Goal: Obtain resource: Download file/media

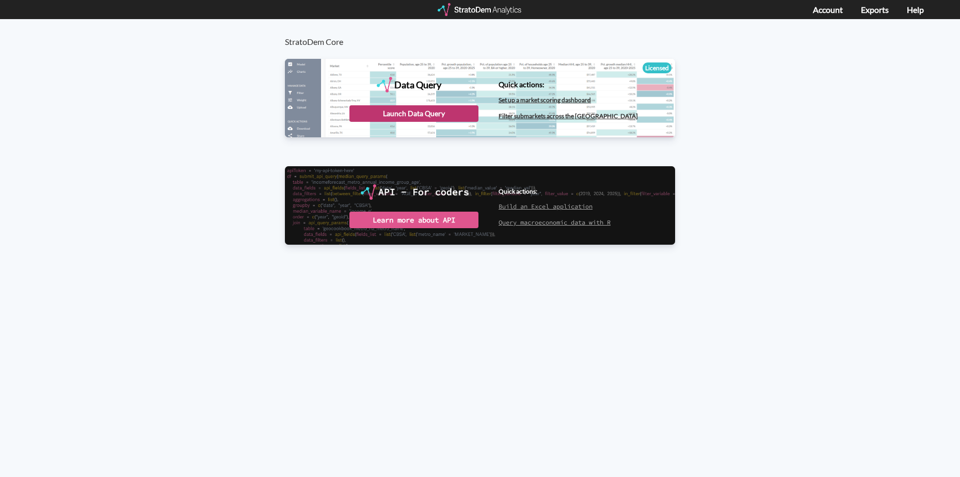
click at [414, 115] on div "Launch Data Query" at bounding box center [414, 113] width 129 height 17
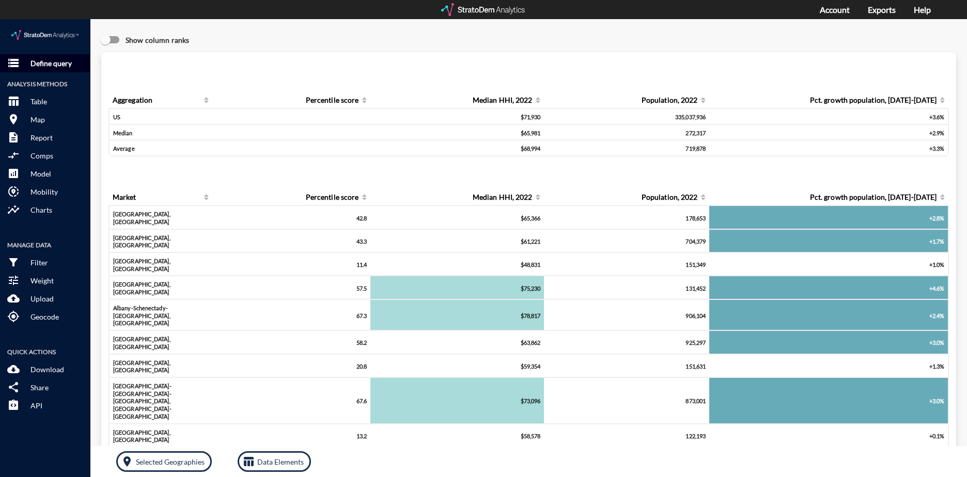
click p "Define query"
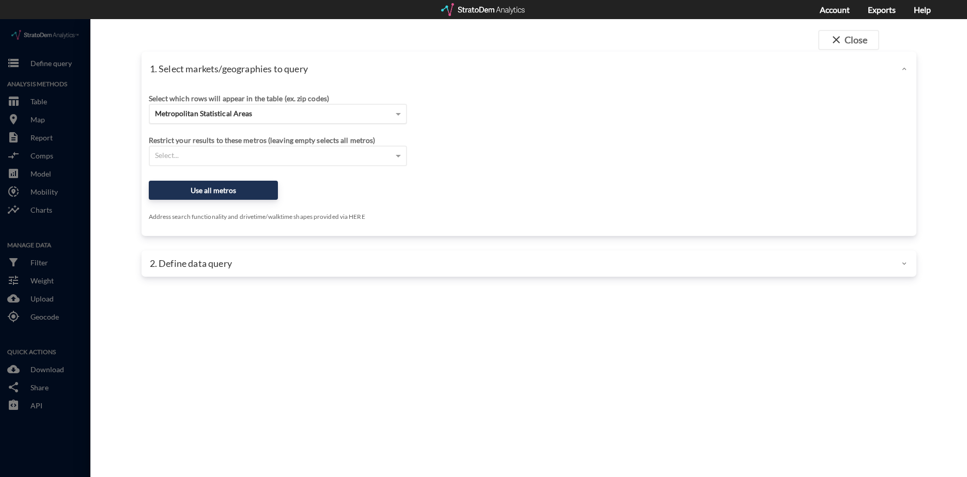
click div "Metropolitan Statistical Areas"
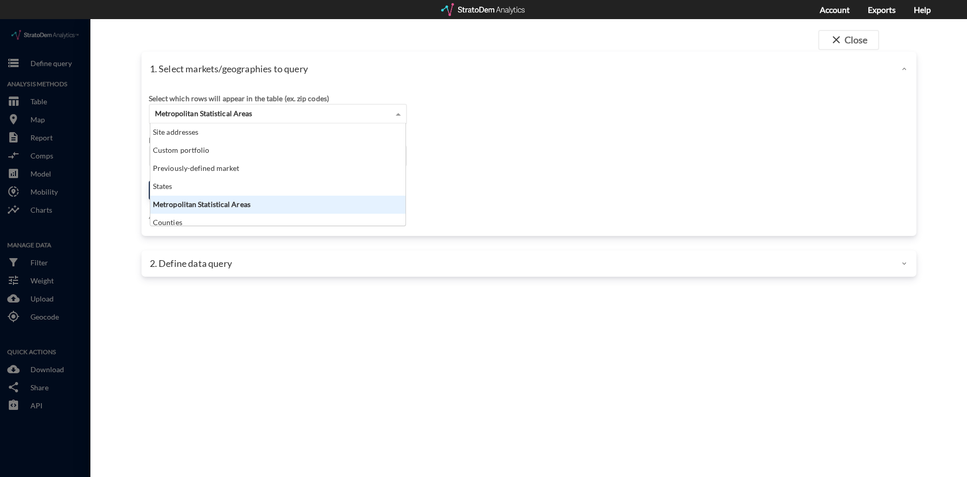
scroll to position [94, 249]
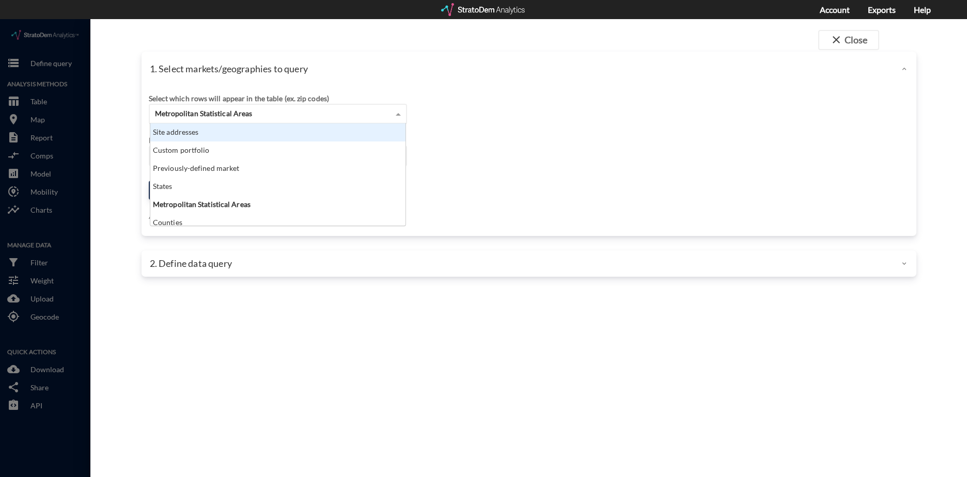
click div "Site addresses"
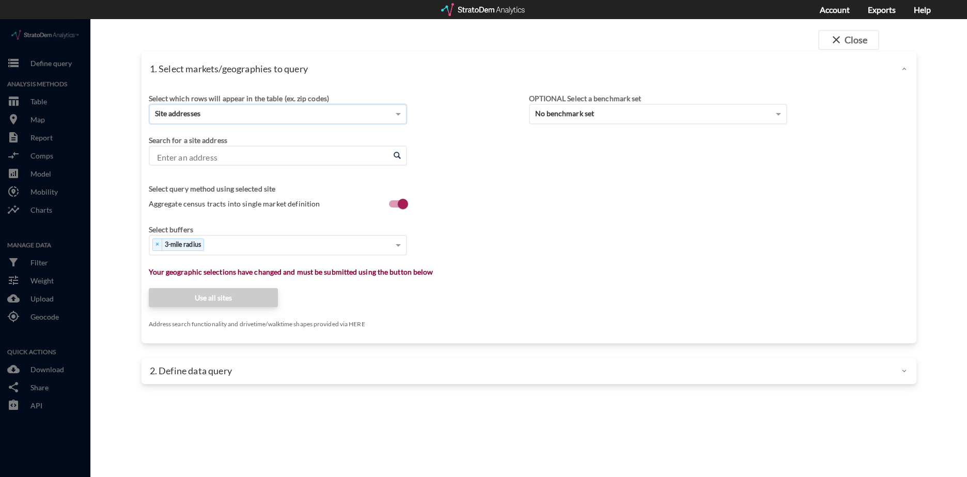
click input "Enter an address"
paste input "10514 Strathmore Hall Street North Bethesda, MD"
click input "10514 Strathmore Hall Street North Bethesda, MD"
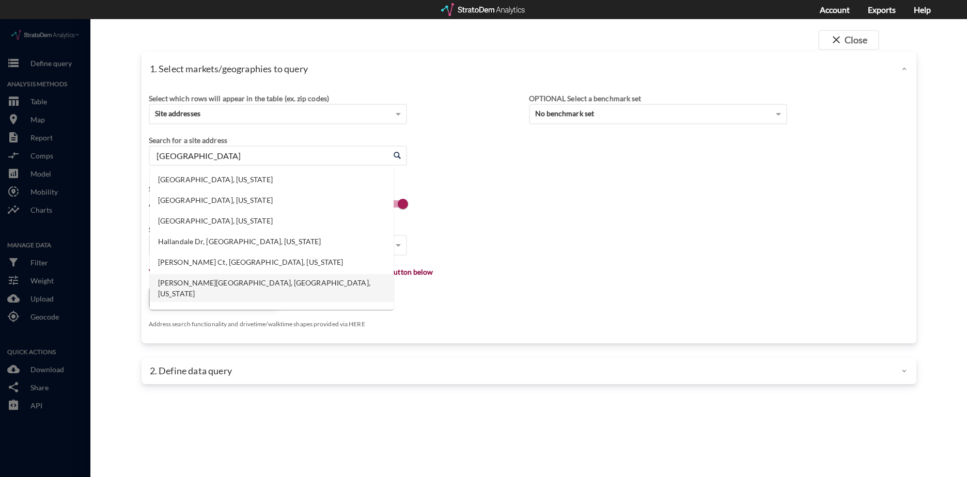
drag, startPoint x: 348, startPoint y: 136, endPoint x: 141, endPoint y: 110, distance: 208.7
click div "Select which rows will appear in the table (ex. zip codes) Site addresses Selec…"
type input "10514 Strathmore Hall"
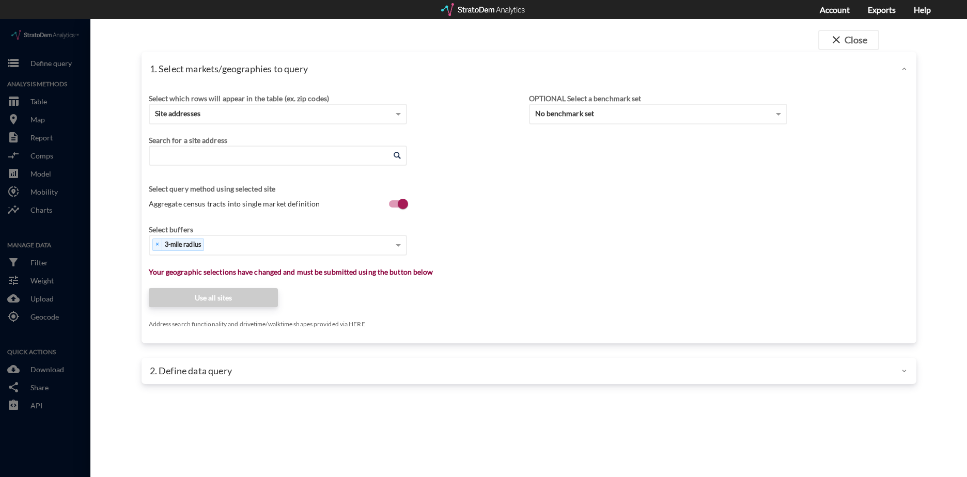
paste input "10514 Strathmore Hall St, Rockville, MD 20852"
drag, startPoint x: 338, startPoint y: 138, endPoint x: 304, endPoint y: 140, distance: 34.1
click input "10514 Strathmore Hall St, Rockville, MD 20852"
type input "10514 Strathmore Hall St, Rockville, MD"
click input "Enter an address"
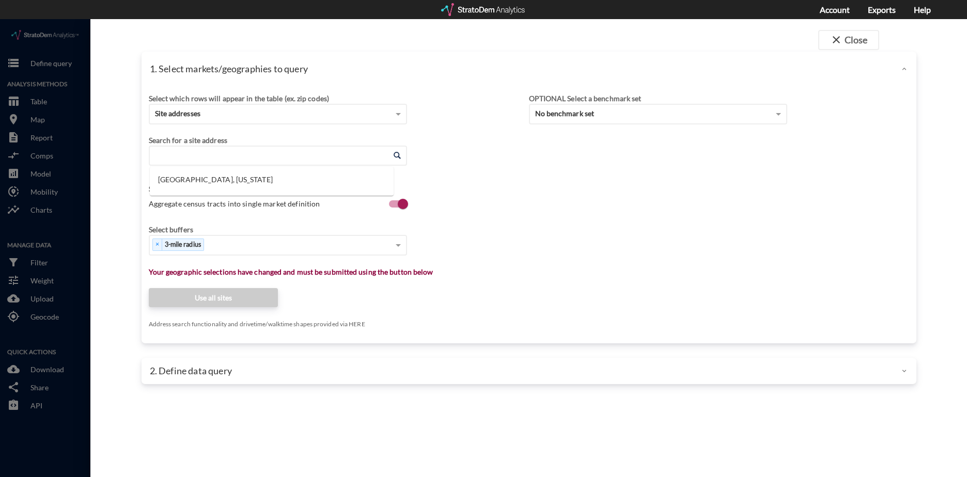
paste input "10501 Rockville Pike, North Bethesda, MD 20852"
click li "10501 Rockville Pike, N Bethesda, Maryland"
type input "10501 Rockville Pike, N Bethesda, Maryland"
click span
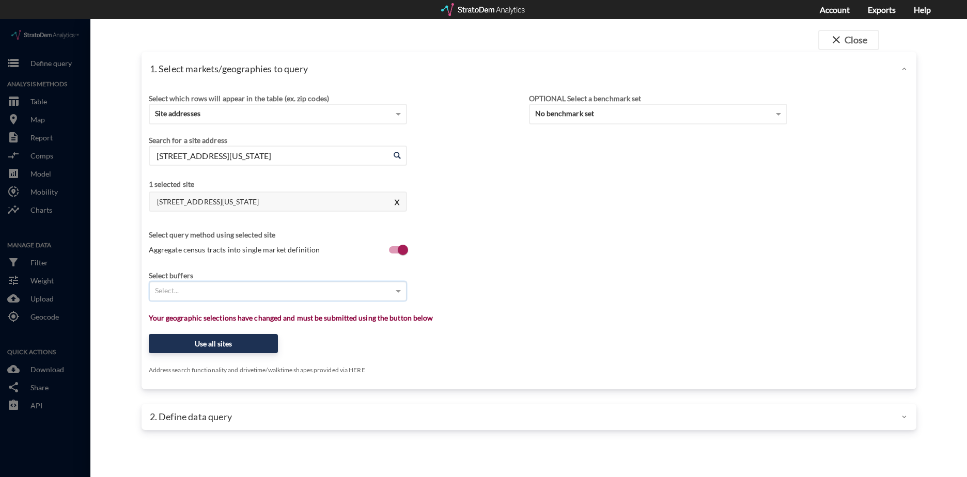
type input "5"
type input "9"
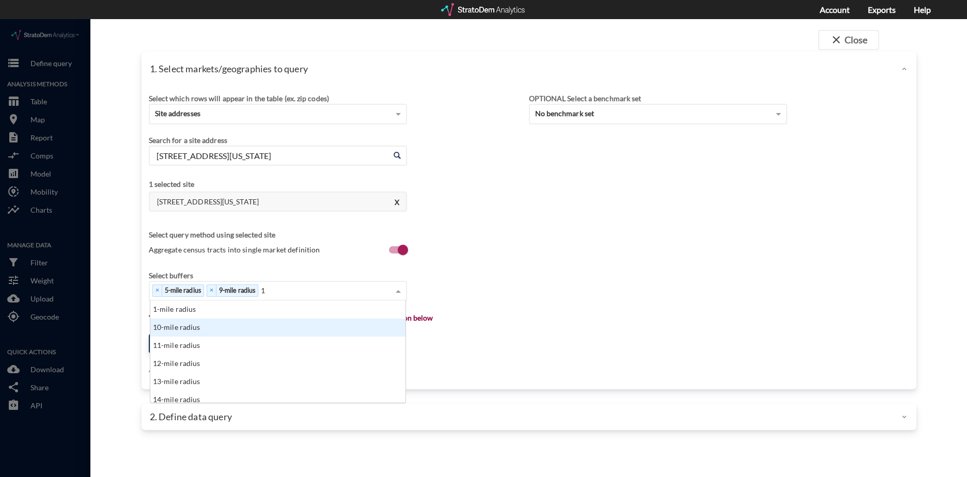
scroll to position [8, 7]
type input "17"
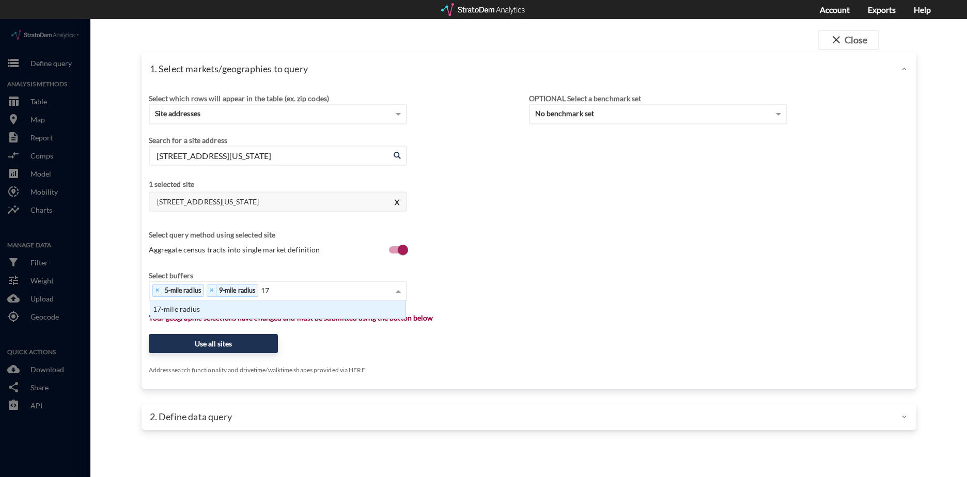
scroll to position [10, 249]
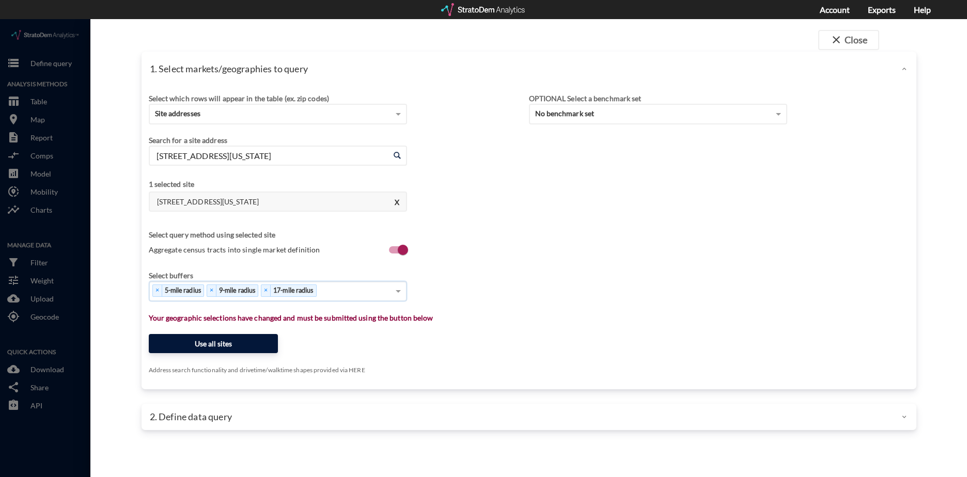
click button "Use all sites"
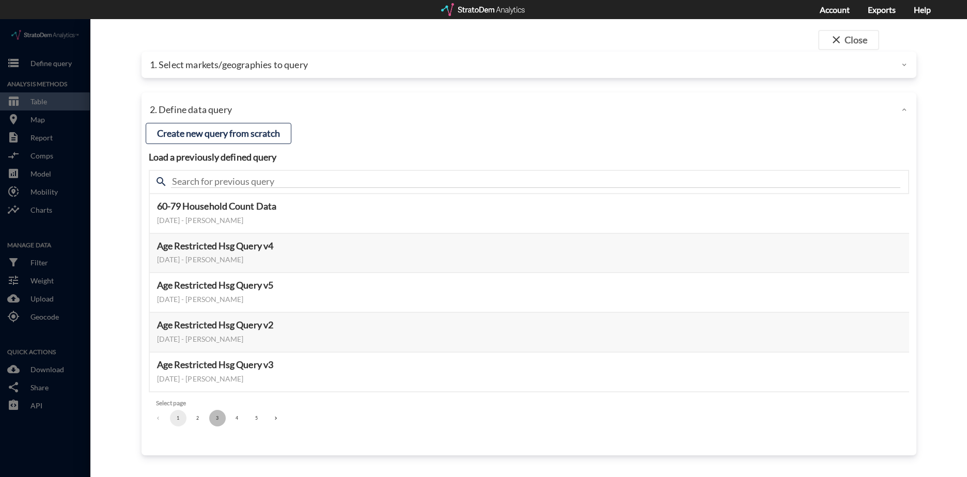
click button "3"
click button "Select this query"
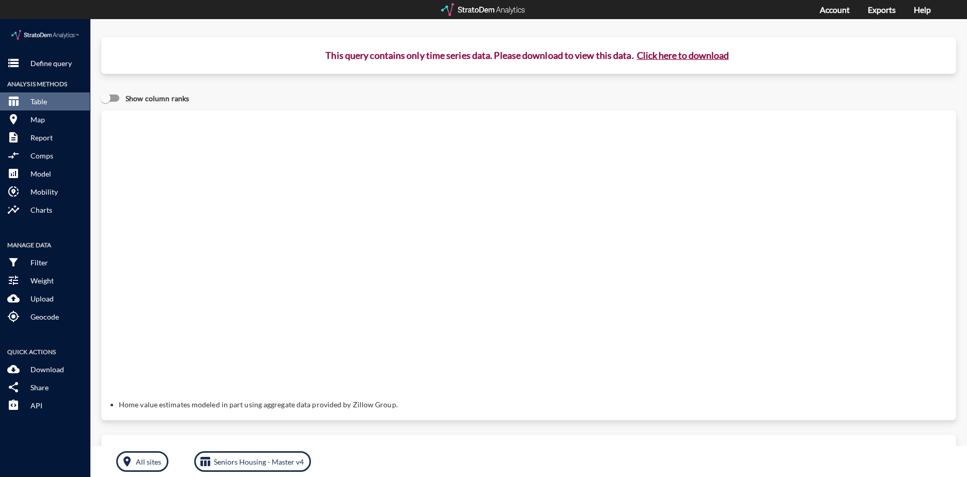
click button "Click here to download"
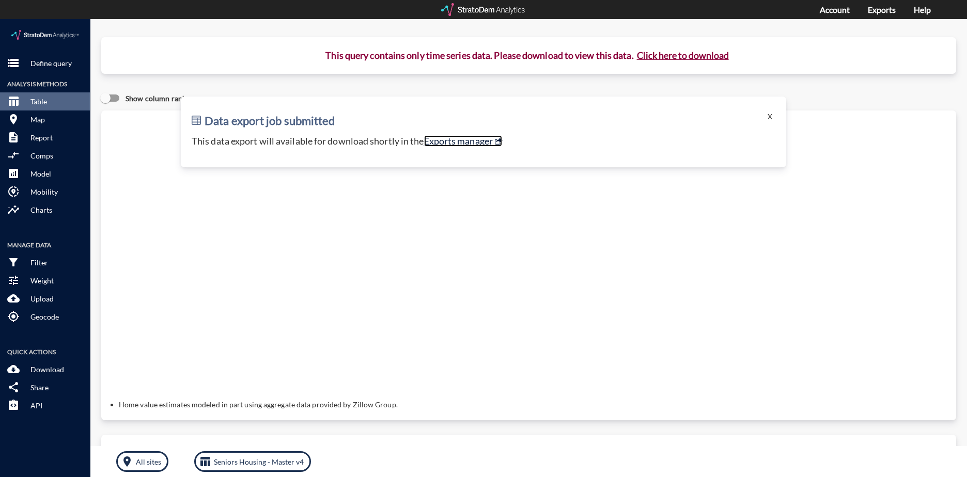
click link "Exports manager"
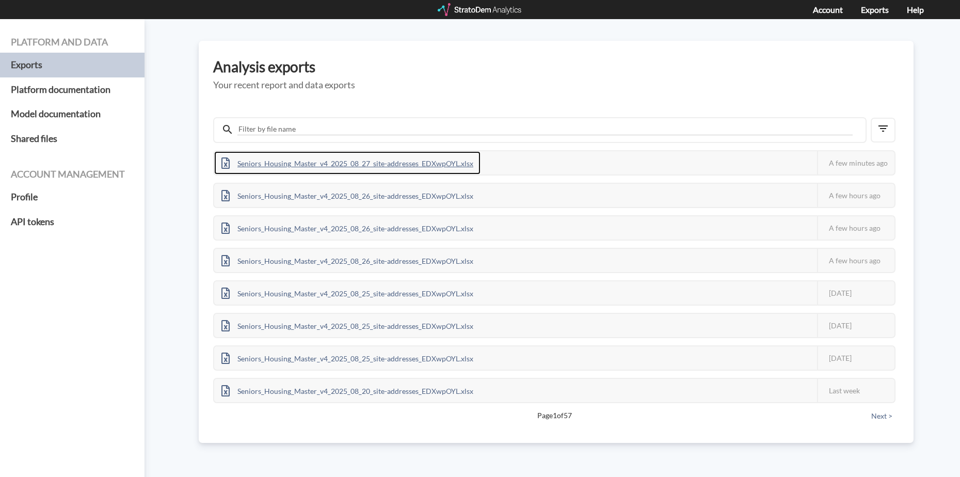
click at [416, 168] on div "Seniors_Housing_Master_v4_2025_08_27_site-addresses_EDXwpOYL.xlsx" at bounding box center [347, 162] width 266 height 23
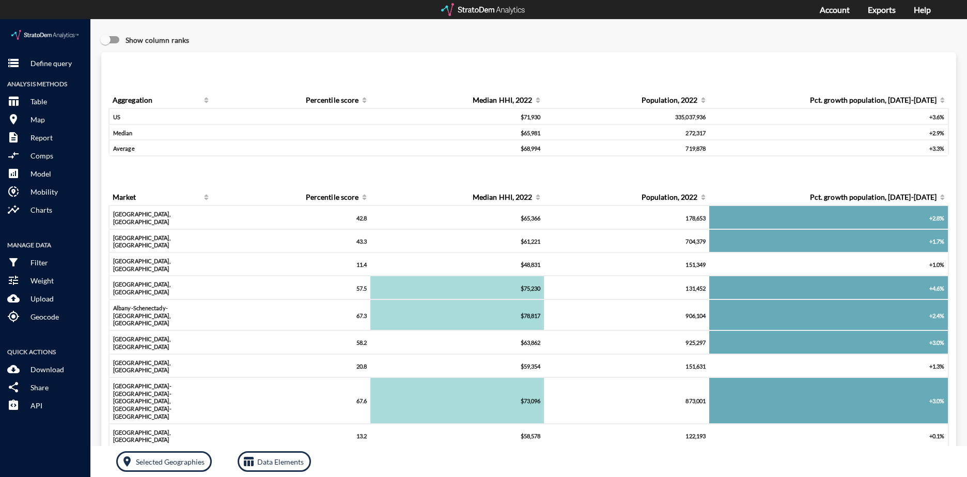
click div "Query progress Aggregation Percentile score Median HHI, 2022 Population, 2022 P…"
click p "Define query"
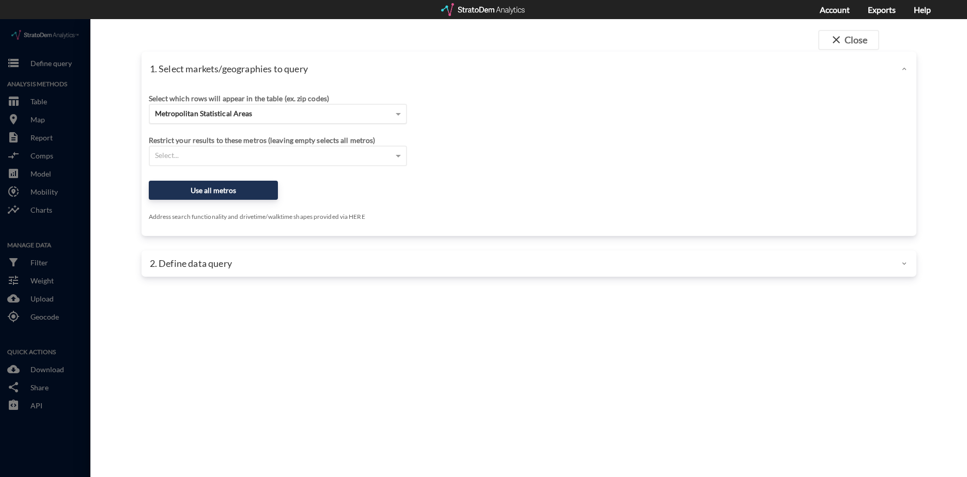
click div "Metropolitan Statistical Areas"
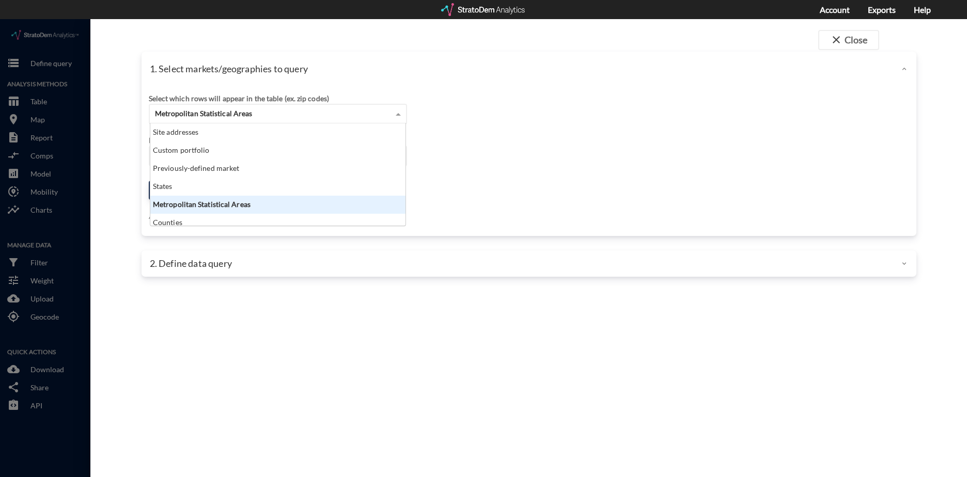
scroll to position [94, 249]
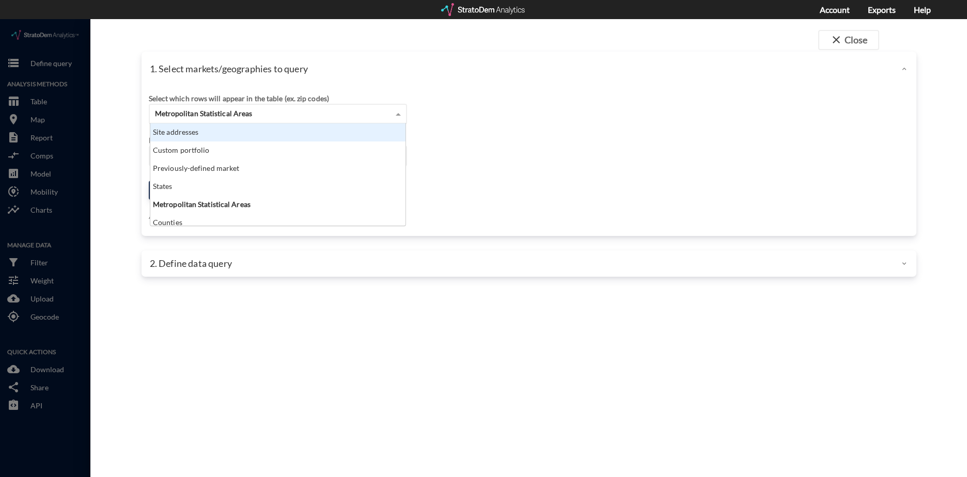
click div "Site addresses"
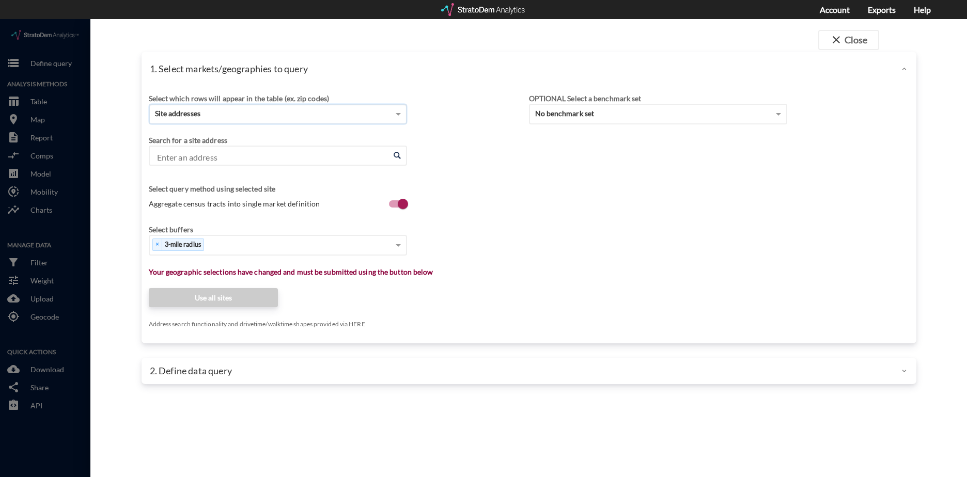
click input "Enter an address"
paste input "826 E 1st Ave, Denver, CO 80218"
click li "826 E 1st Ave, Denver, Colorado"
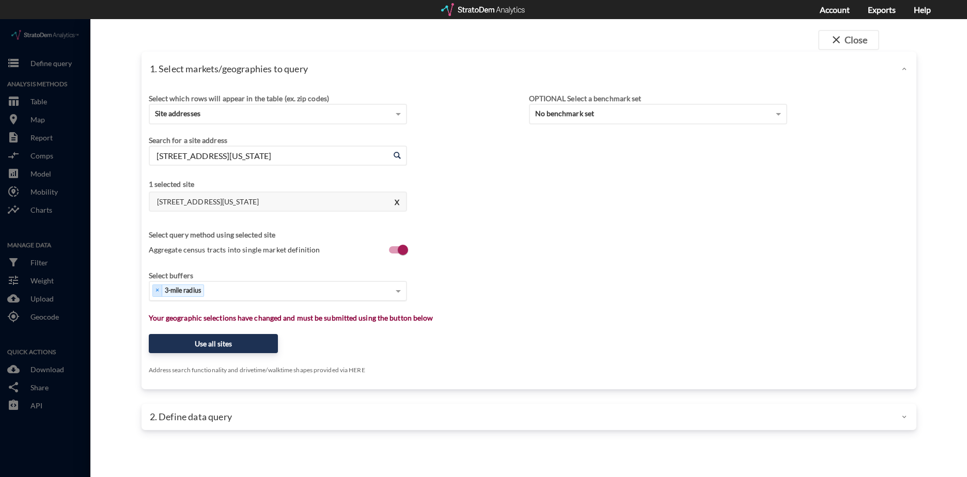
type input "826 E 1st Ave, Denver, Colorado"
type input "8"
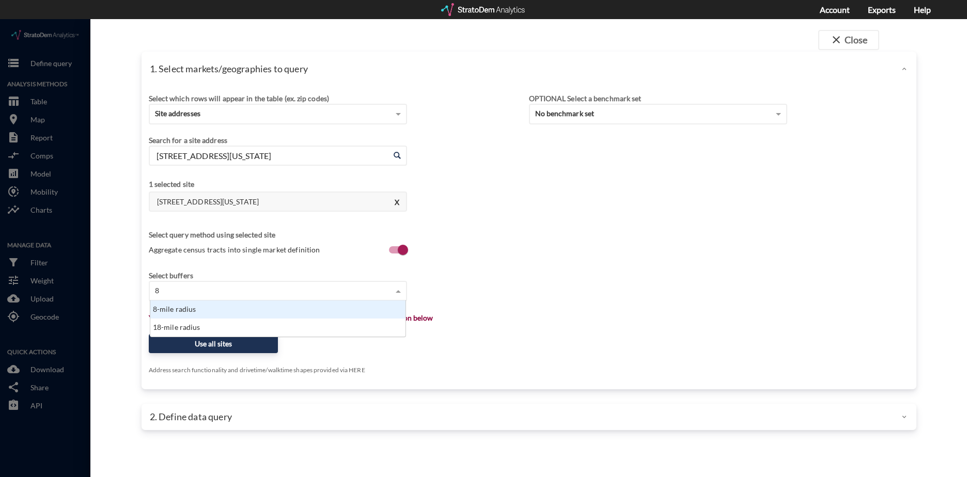
scroll to position [28, 249]
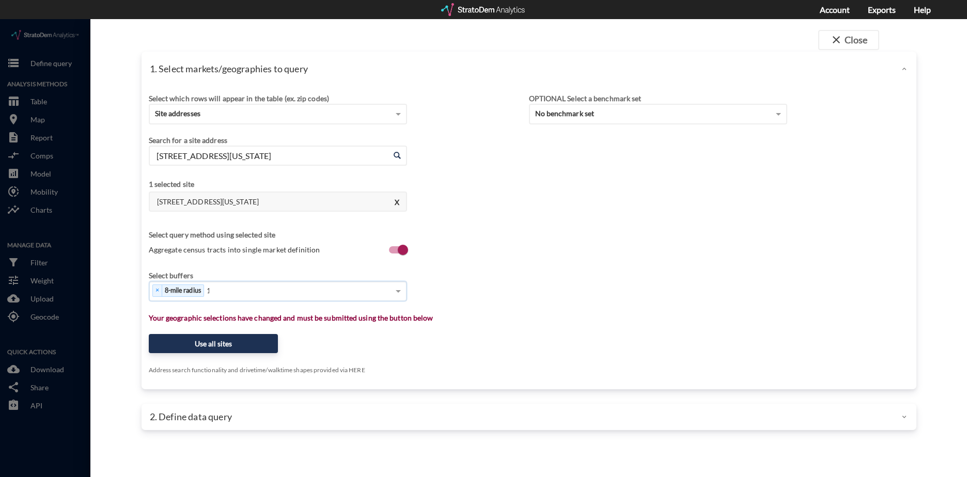
type input "11"
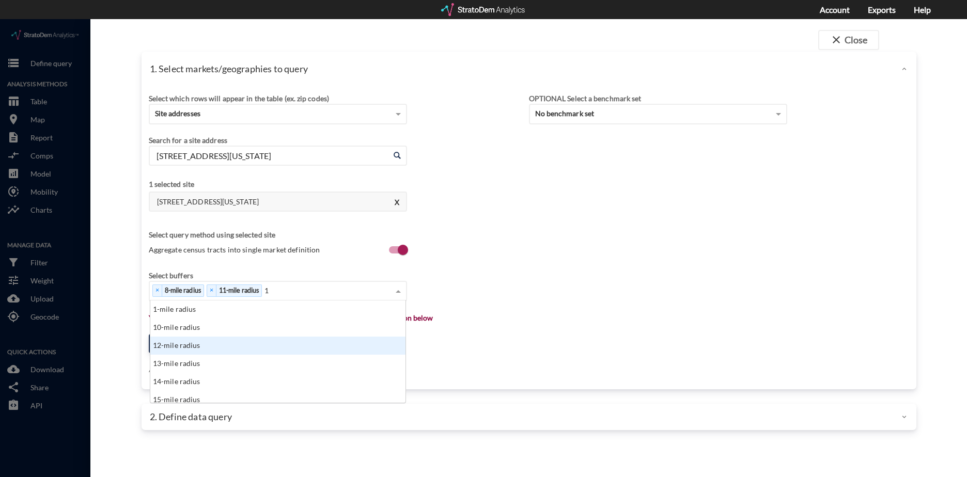
scroll to position [8, 7]
type input "18"
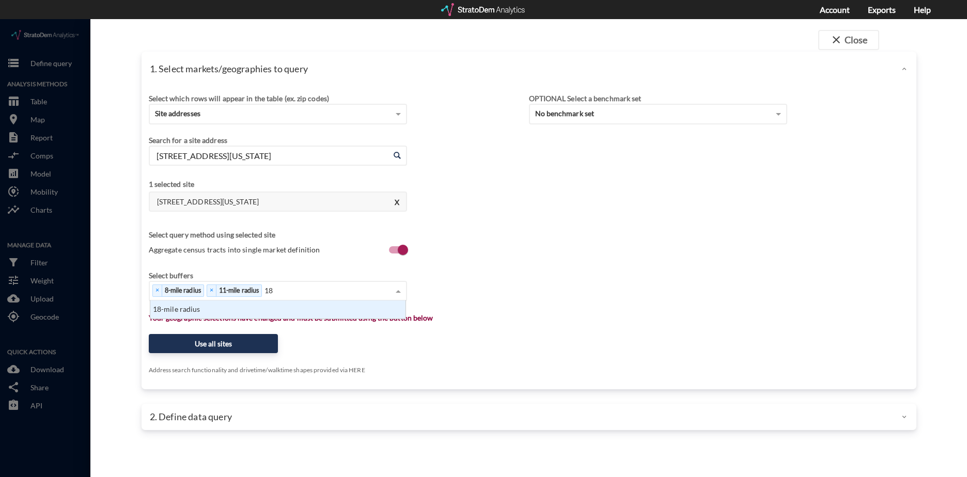
scroll to position [10, 249]
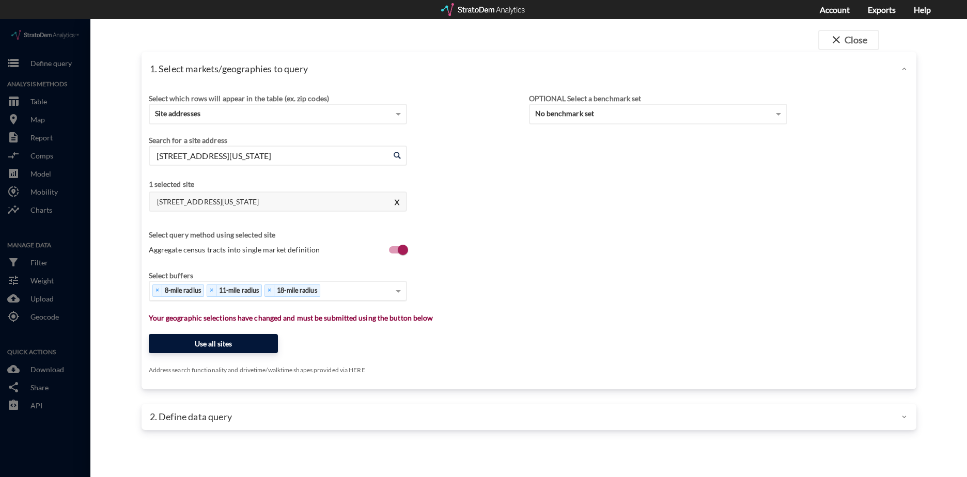
click button "Use all sites"
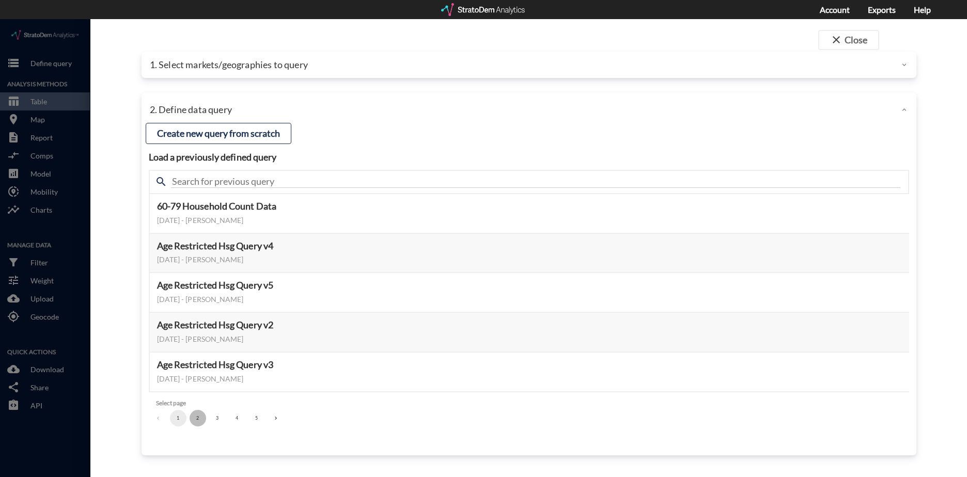
click button "2"
click button "3"
click button "Select this query"
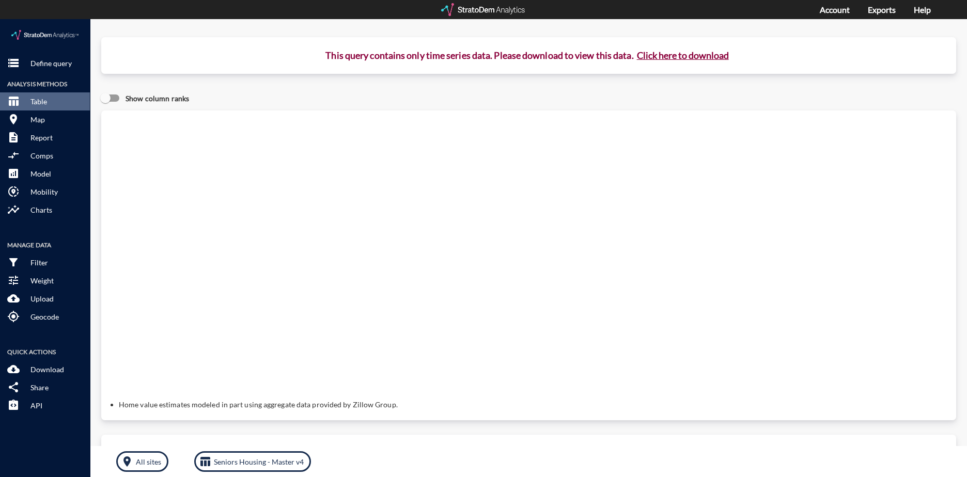
click button "Click here to download"
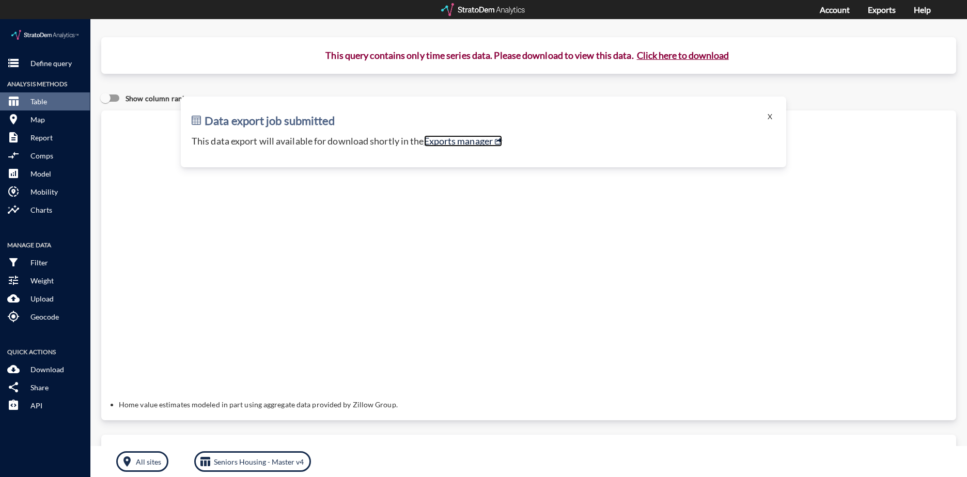
click link "Exports manager"
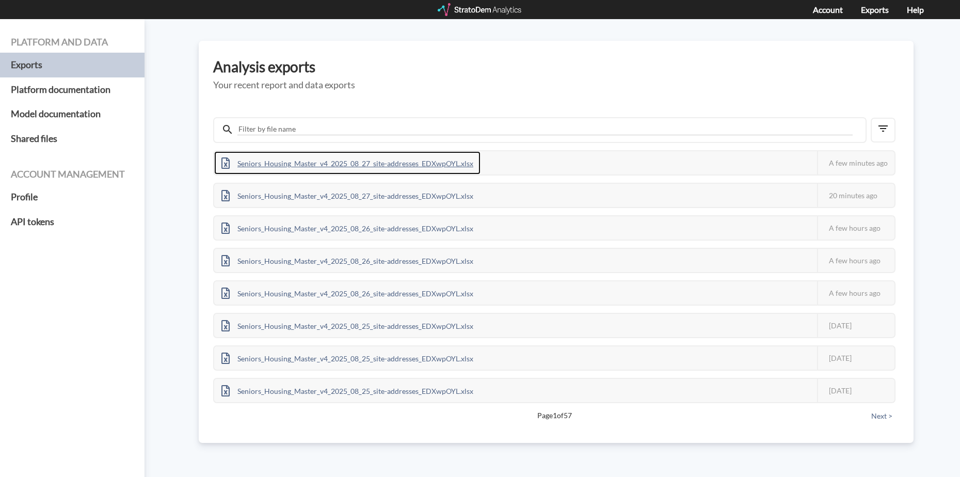
click at [420, 156] on div "Seniors_Housing_Master_v4_2025_08_27_site-addresses_EDXwpOYL.xlsx" at bounding box center [347, 162] width 266 height 23
click at [677, 60] on h3 "Analysis exports" at bounding box center [556, 67] width 686 height 16
